Goal: Transaction & Acquisition: Purchase product/service

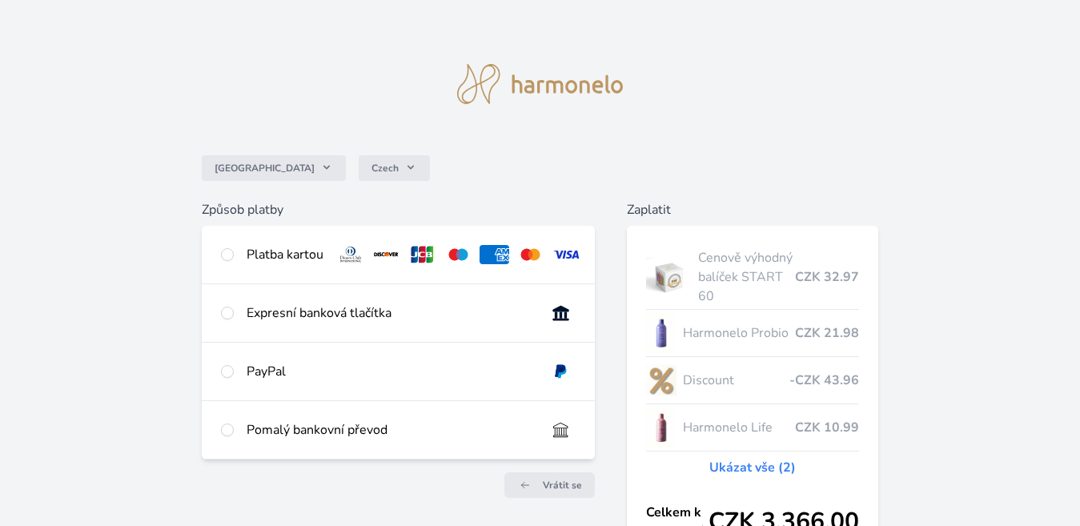
scroll to position [39, 0]
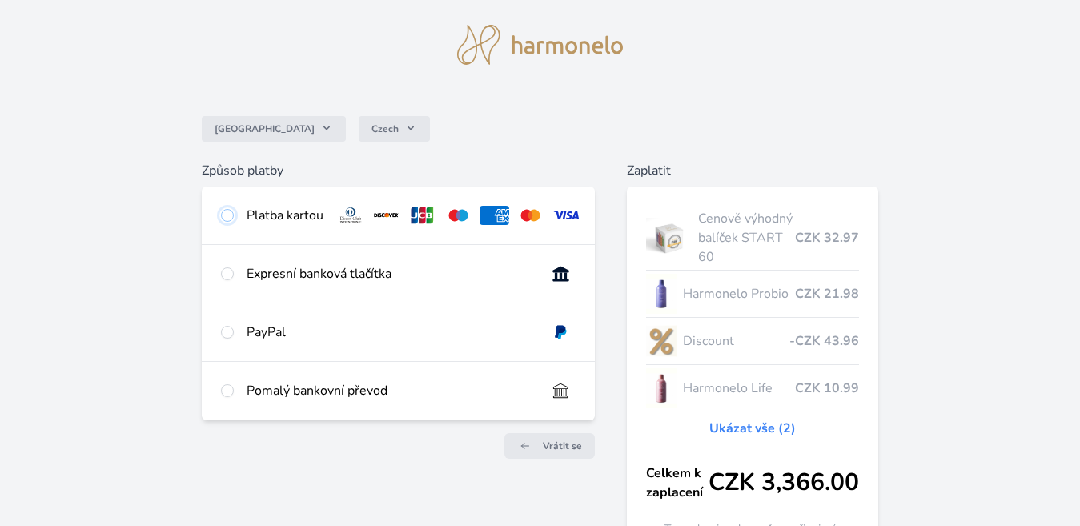
click at [227, 219] on input "radio" at bounding box center [227, 215] width 13 height 13
radio input "true"
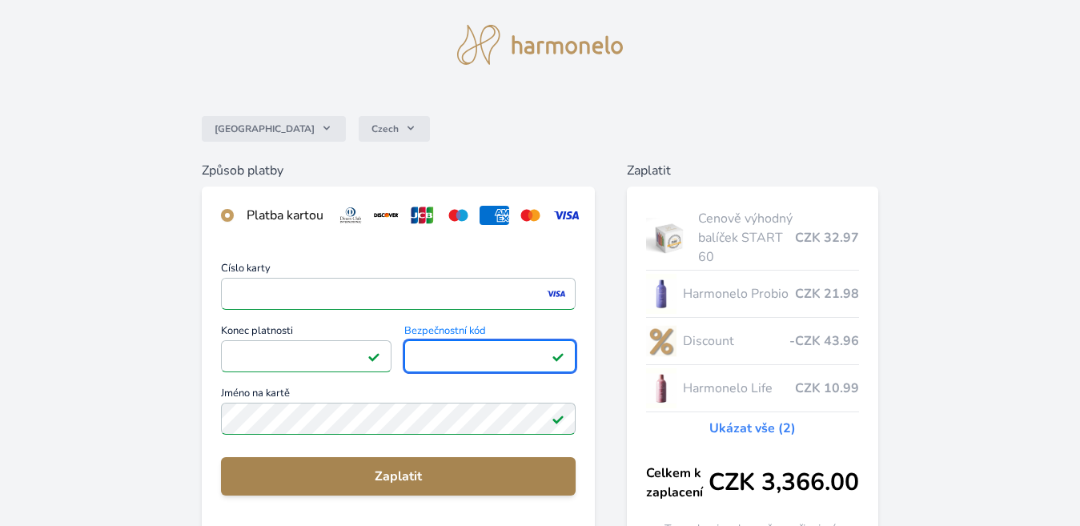
click at [387, 486] on span "Zaplatit" at bounding box center [399, 476] width 330 height 19
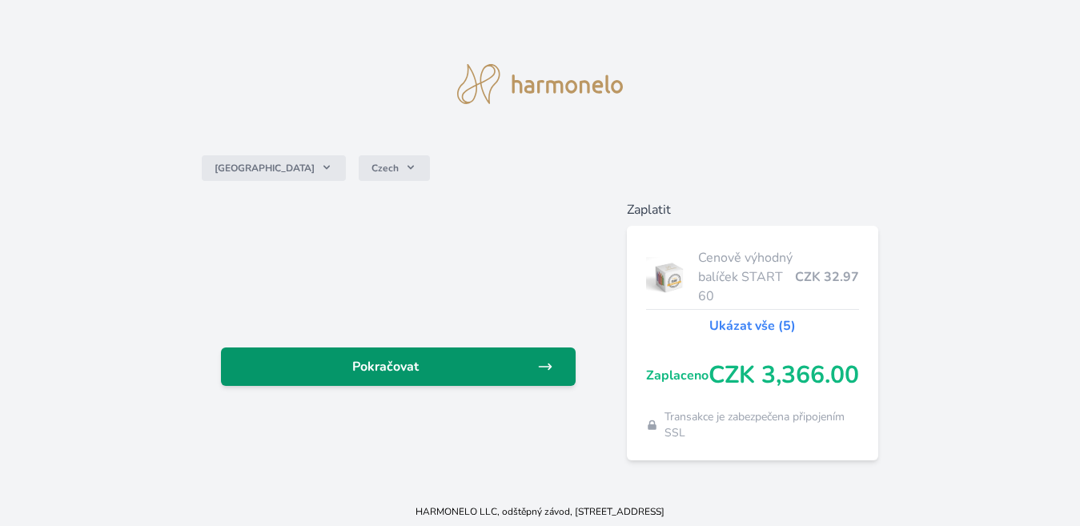
click at [427, 373] on span "Pokračovat" at bounding box center [386, 366] width 304 height 19
